Goal: Task Accomplishment & Management: Manage account settings

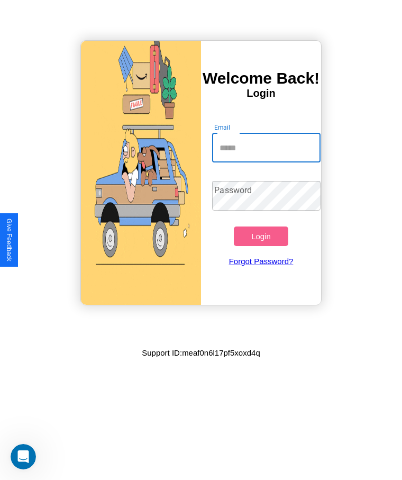
click at [266, 148] on input "Email" at bounding box center [266, 148] width 108 height 30
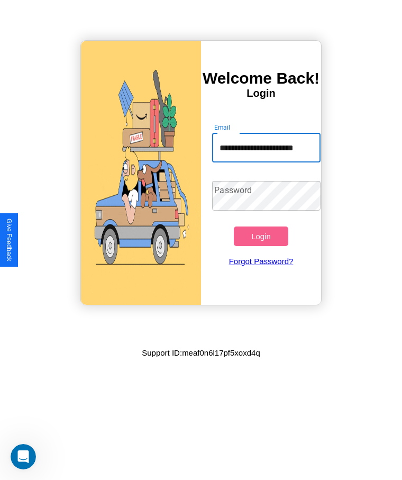
scroll to position [0, 16]
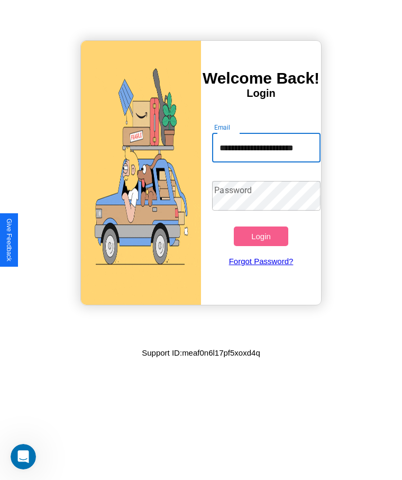
type input "**********"
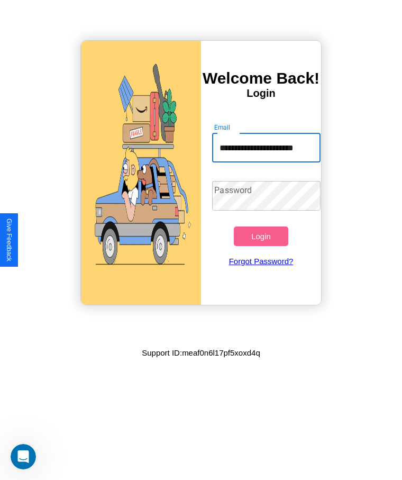
scroll to position [0, 0]
click at [261, 236] on button "Login" at bounding box center [261, 236] width 54 height 20
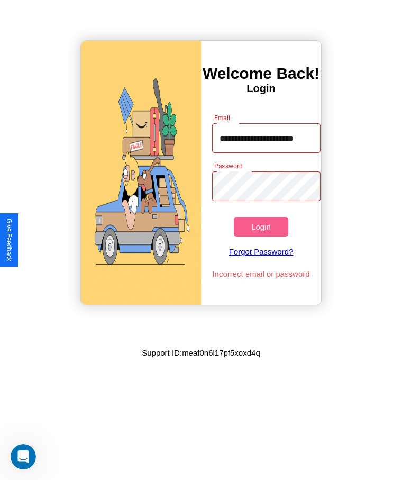
click at [261, 226] on button "Login" at bounding box center [261, 227] width 54 height 20
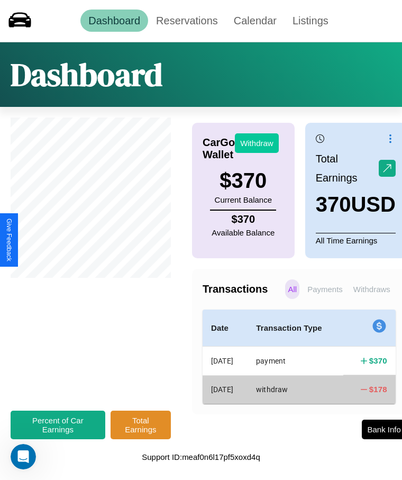
click at [257, 143] on button "Withdraw" at bounding box center [257, 143] width 44 height 20
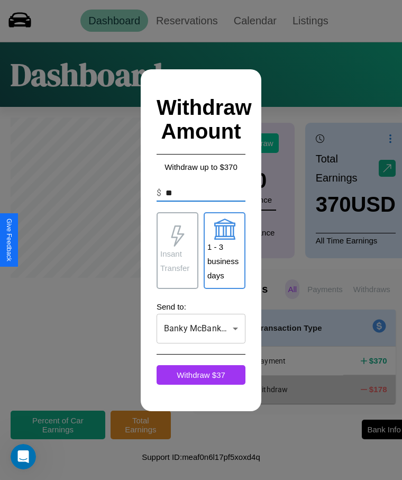
type input "*"
click at [177, 250] on p "Insant Transfer" at bounding box center [177, 261] width 34 height 29
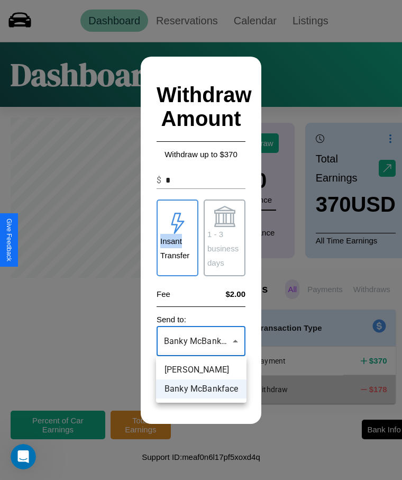
click at [201, 341] on div at bounding box center [201, 240] width 402 height 480
